Goal: Check status: Check status

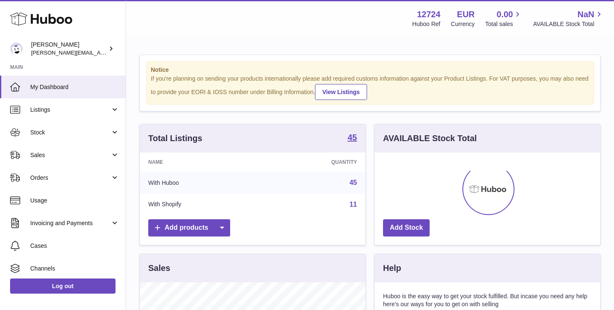
scroll to position [131, 225]
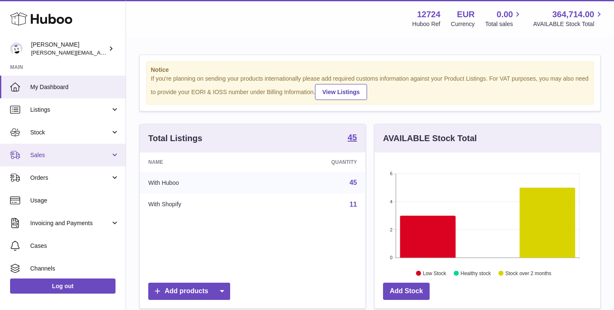
click at [53, 150] on link "Sales" at bounding box center [63, 155] width 126 height 23
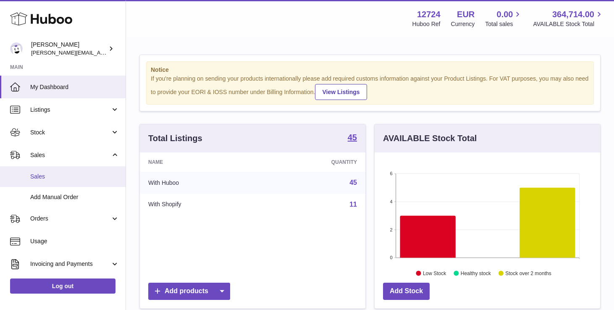
click at [49, 181] on link "Sales" at bounding box center [63, 176] width 126 height 21
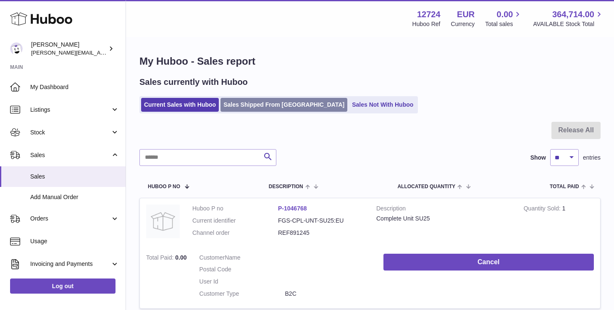
click at [238, 103] on link "Sales Shipped From [GEOGRAPHIC_DATA]" at bounding box center [283, 105] width 127 height 14
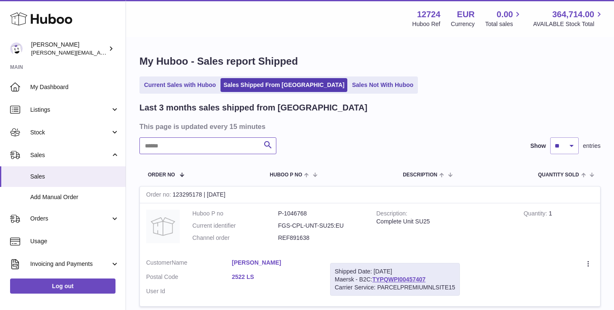
click at [187, 149] on input "text" at bounding box center [207, 145] width 137 height 17
paste input "*********"
type input "*********"
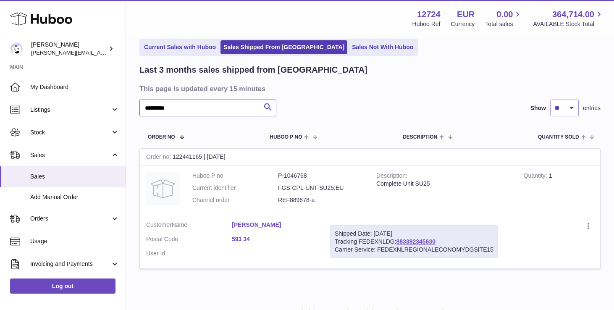
scroll to position [73, 0]
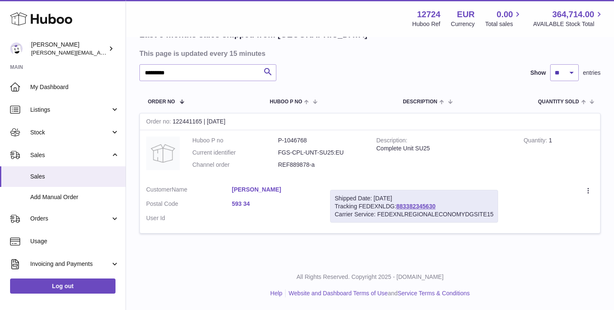
drag, startPoint x: 446, startPoint y: 206, endPoint x: 397, endPoint y: 206, distance: 49.1
click at [397, 206] on div "Shipped Date: 7th Aug 2025 Tracking FEDEXNLDG: 883382345630 Carrier Service: FE…" at bounding box center [414, 206] width 168 height 33
copy div "883382345630"
